Goal: Task Accomplishment & Management: Use online tool/utility

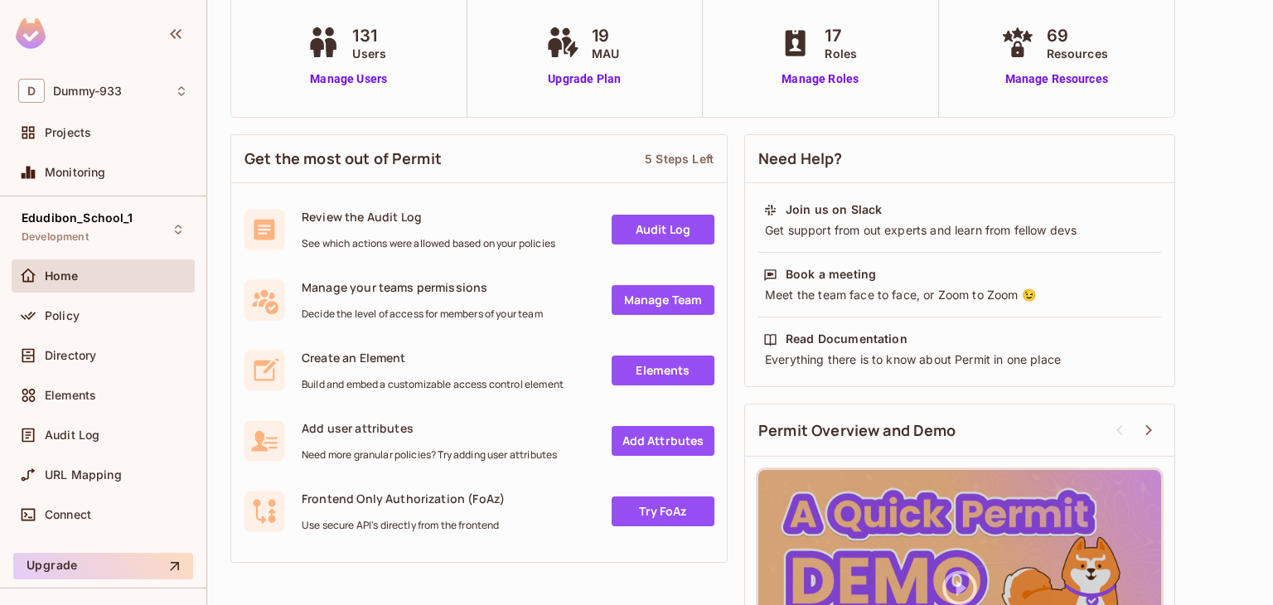
scroll to position [123, 0]
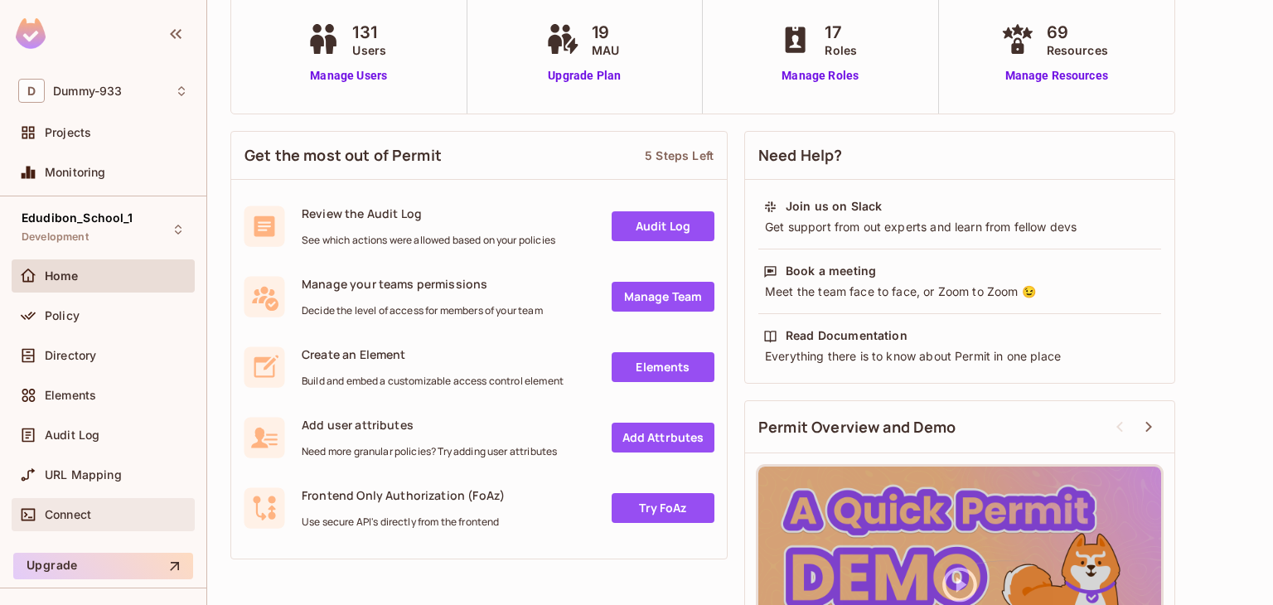
click at [63, 518] on span "Connect" at bounding box center [68, 514] width 46 height 13
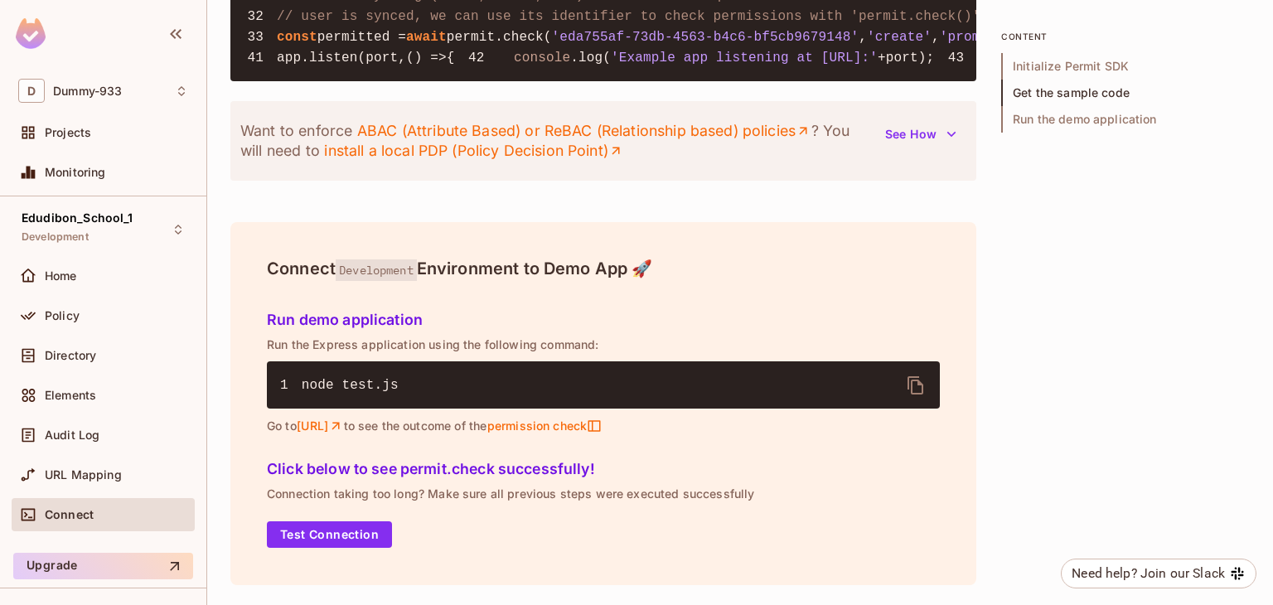
scroll to position [2136, 0]
click at [348, 533] on button "Test Connection" at bounding box center [329, 534] width 125 height 27
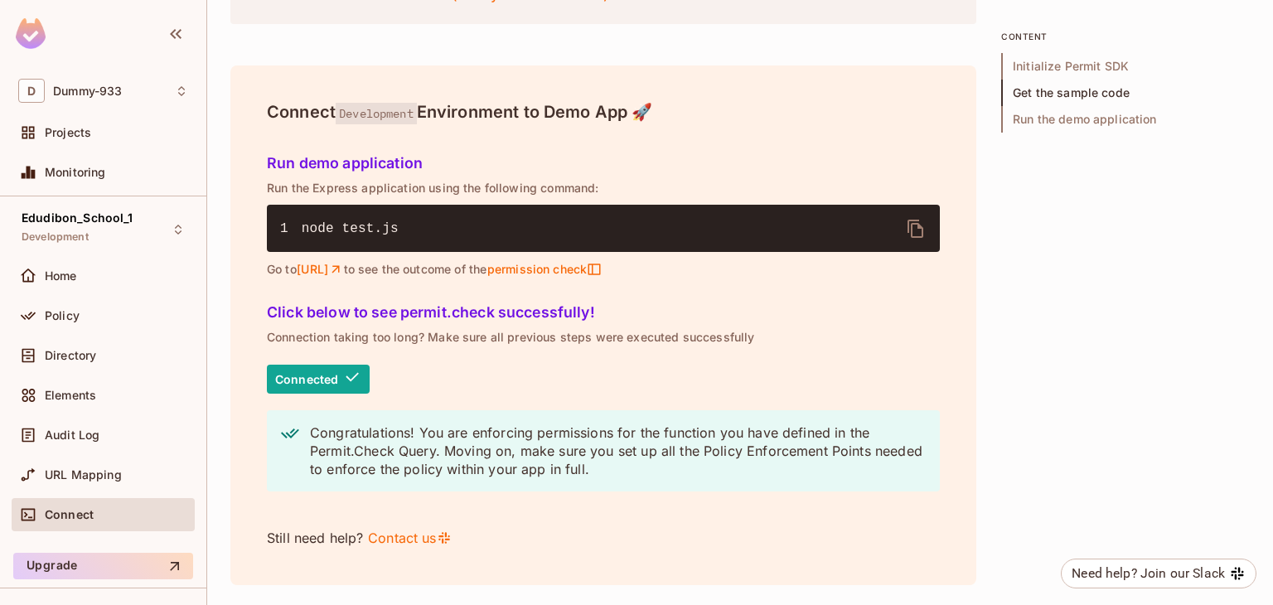
scroll to position [2293, 0]
click at [76, 309] on span "Policy" at bounding box center [62, 315] width 35 height 13
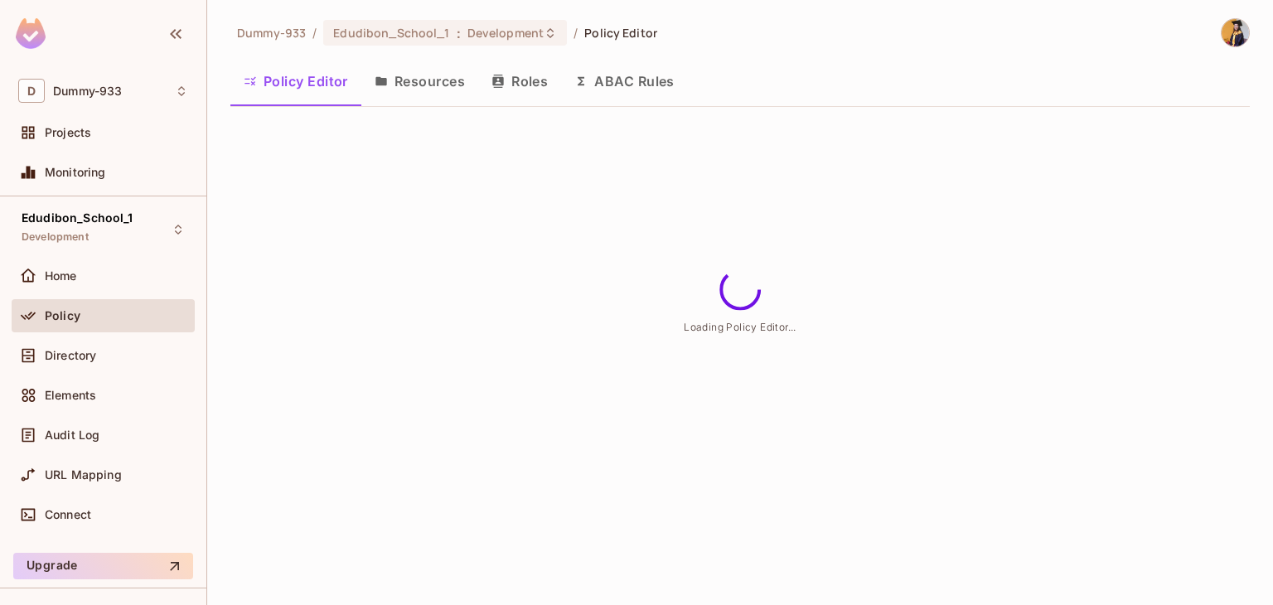
click at [441, 86] on button "Resources" at bounding box center [419, 81] width 117 height 41
